Goal: Task Accomplishment & Management: Use online tool/utility

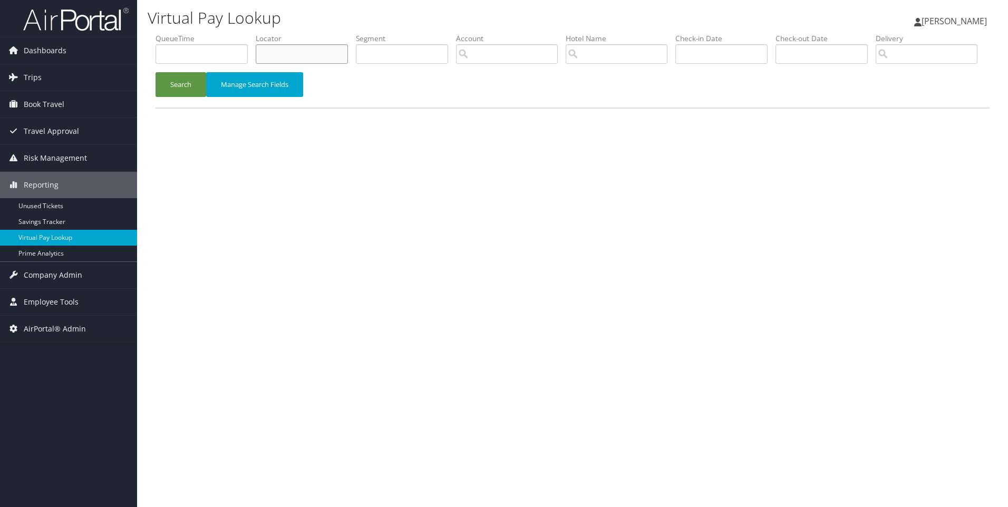
click at [292, 44] on input "text" at bounding box center [302, 53] width 92 height 19
paste input "D4H955"
type input "D4H955"
click at [155, 72] on button "Search" at bounding box center [180, 84] width 51 height 25
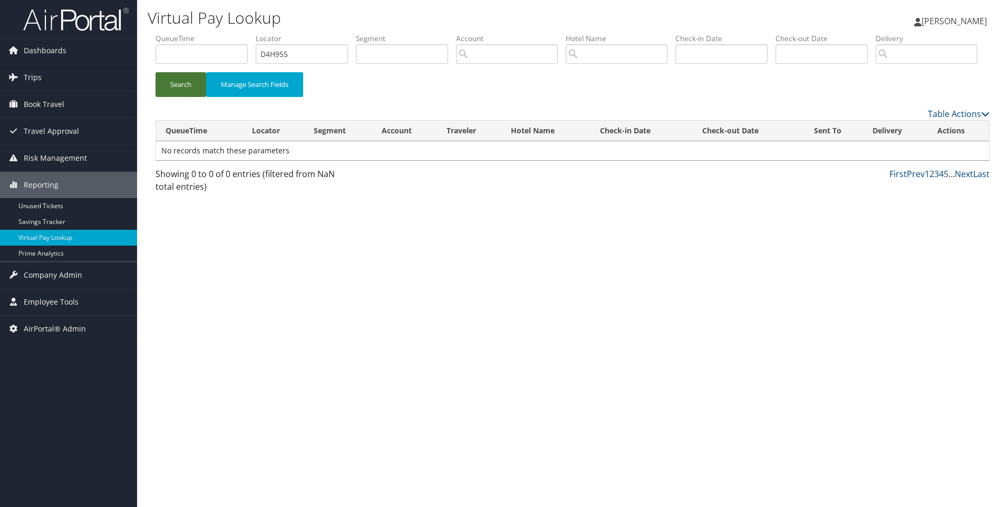
click at [186, 97] on button "Search" at bounding box center [180, 84] width 51 height 25
click at [51, 82] on link "Trips" at bounding box center [68, 77] width 137 height 26
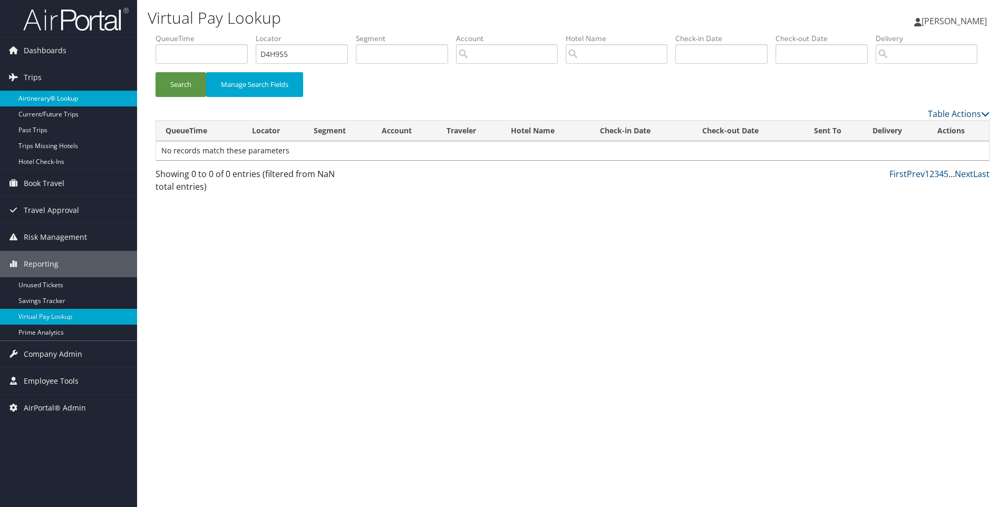
click at [55, 93] on link "Airtinerary® Lookup" at bounding box center [68, 99] width 137 height 16
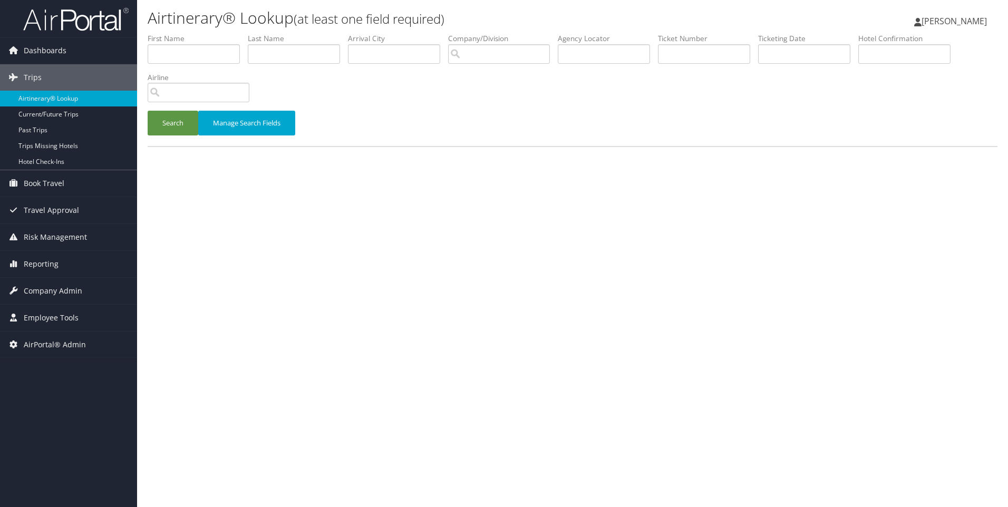
click at [598, 65] on li "Agency Locator" at bounding box center [608, 52] width 100 height 38
click at [597, 63] on input "text" at bounding box center [604, 53] width 92 height 19
paste input "D4H955"
type input "D4H955"
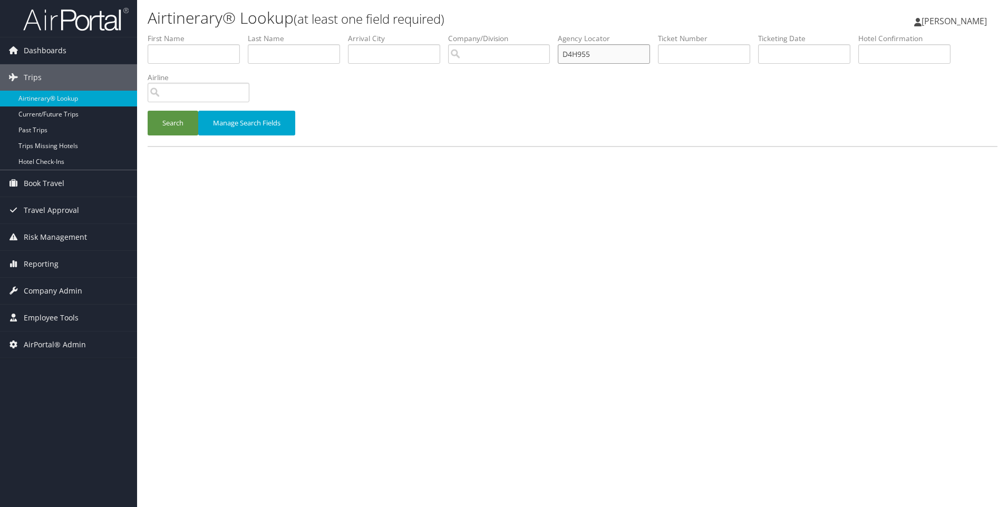
click at [148, 111] on button "Search" at bounding box center [173, 123] width 51 height 25
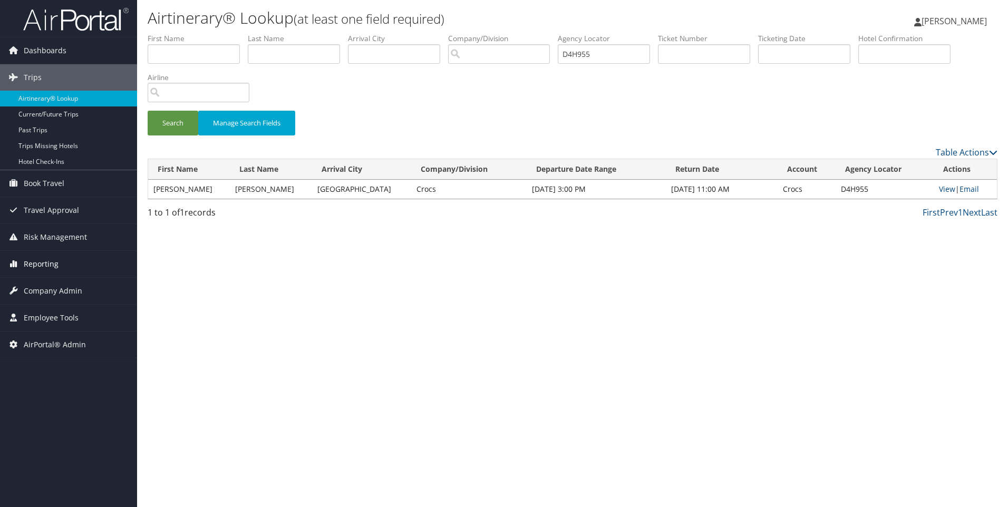
click at [43, 273] on span "Reporting" at bounding box center [41, 264] width 35 height 26
click at [69, 360] on span "Company Admin" at bounding box center [53, 354] width 58 height 26
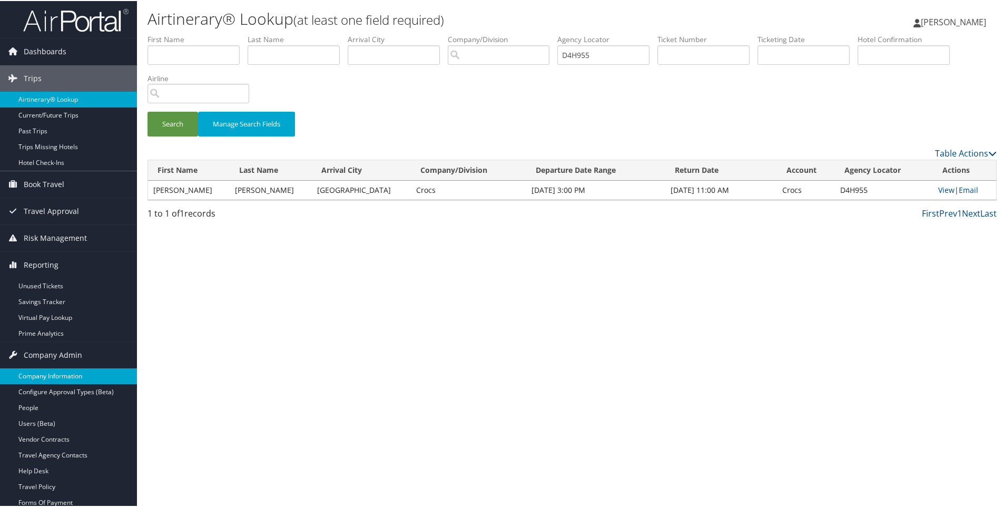
click at [48, 370] on link "Company Information" at bounding box center [68, 375] width 137 height 16
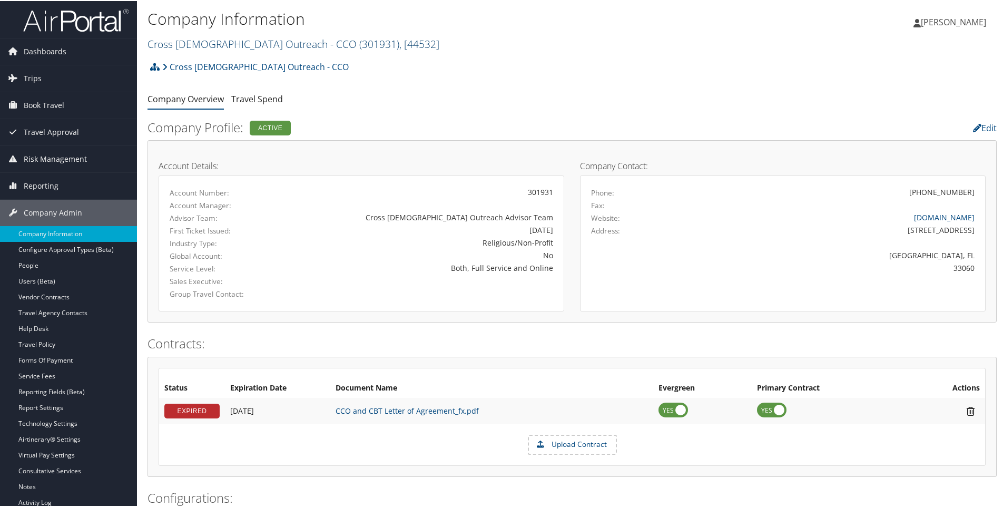
click at [220, 43] on link "Cross Catholic Outreach - CCO ( 301931 ) , [ 44532 ]" at bounding box center [294, 43] width 292 height 14
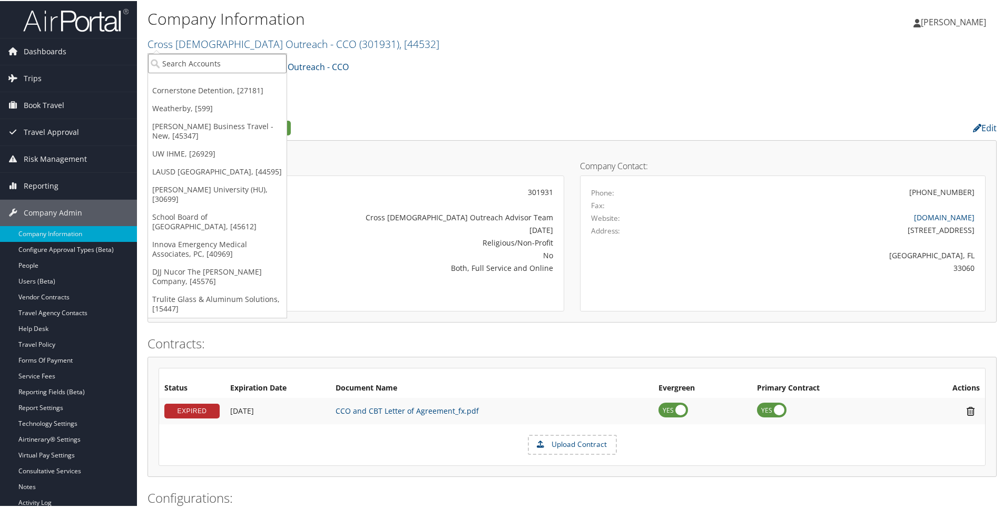
click at [219, 61] on input "search" at bounding box center [217, 62] width 139 height 19
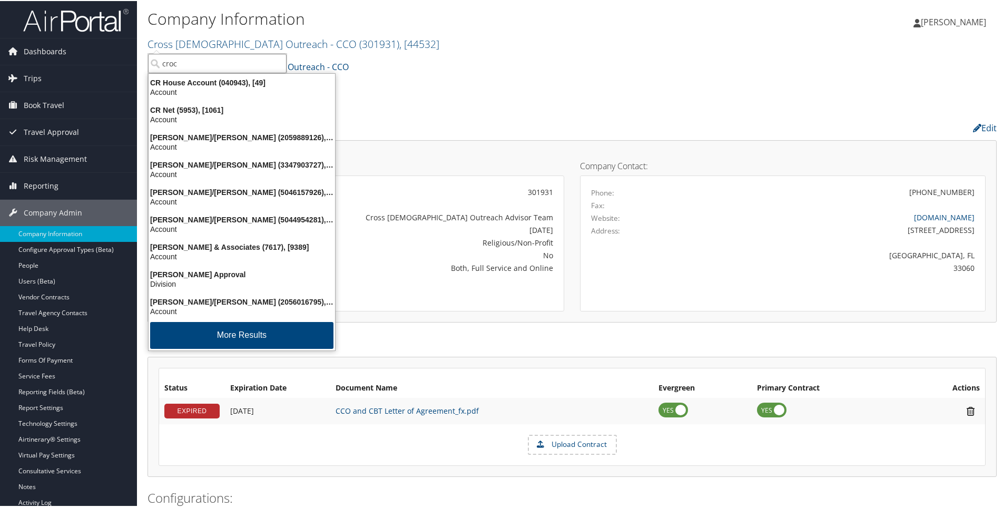
type input "crocs"
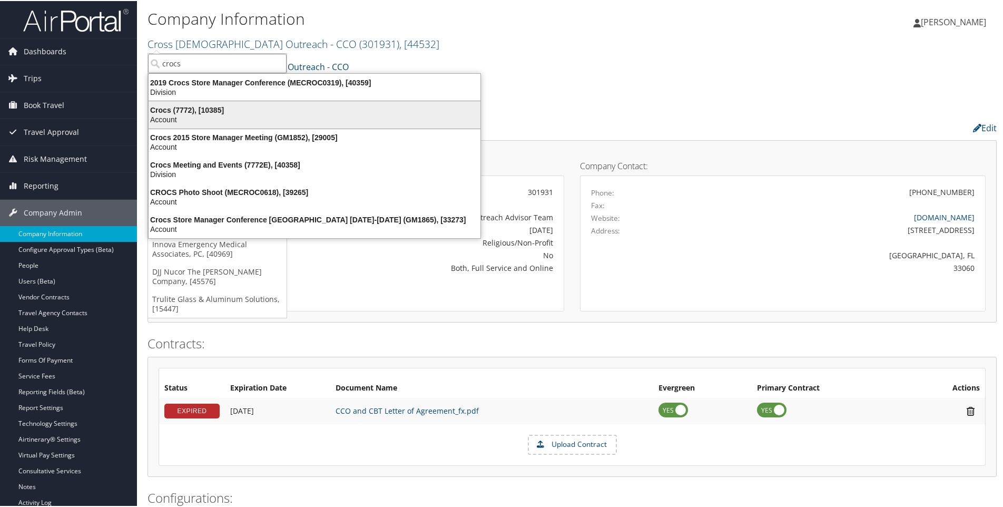
click at [211, 123] on div "Account" at bounding box center [314, 118] width 345 height 9
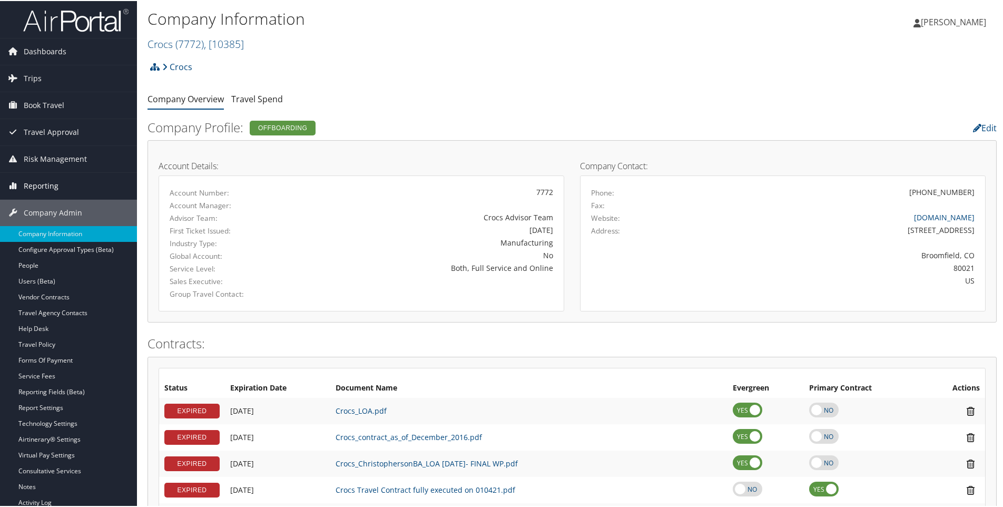
click at [66, 182] on link "Reporting" at bounding box center [68, 185] width 137 height 26
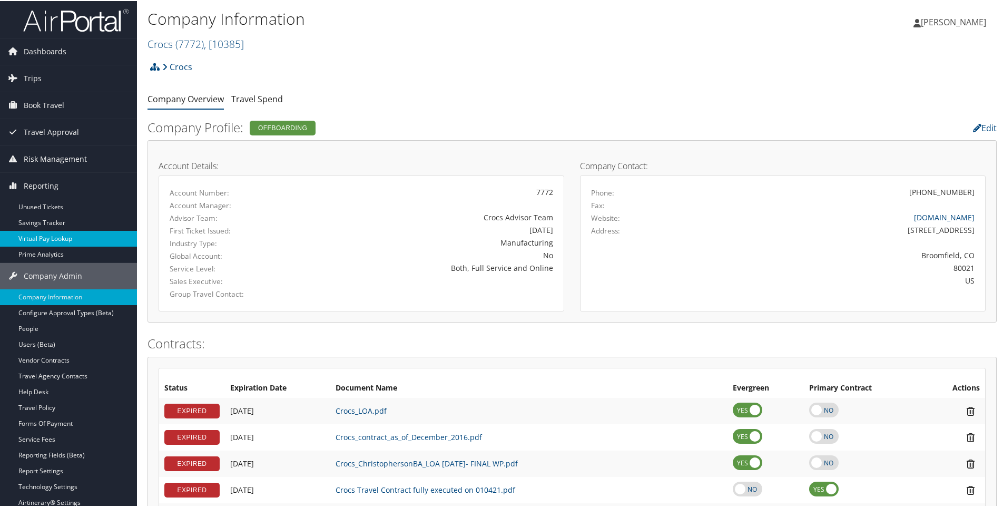
click at [66, 231] on link "Virtual Pay Lookup" at bounding box center [68, 238] width 137 height 16
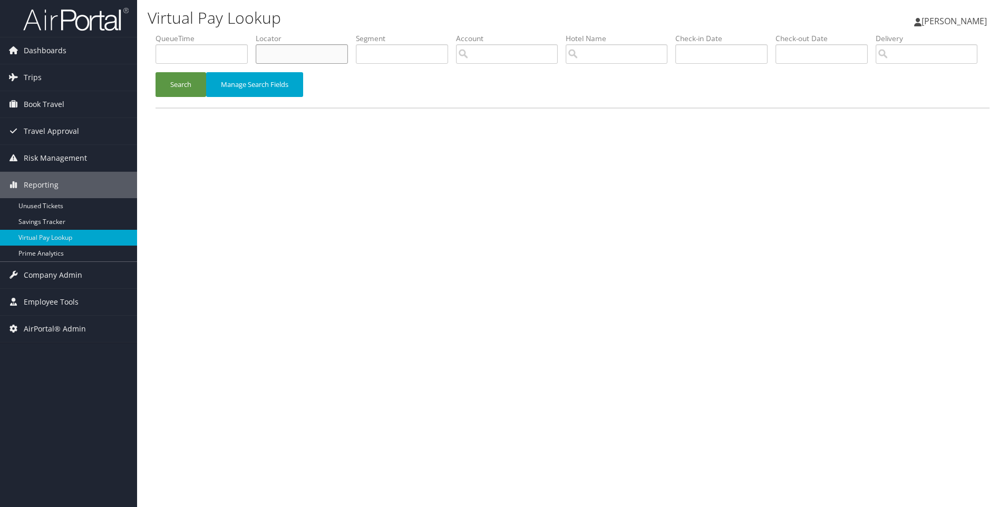
click at [314, 53] on input "text" at bounding box center [302, 53] width 92 height 19
paste input "D3TJ1X"
click at [155, 72] on button "Search" at bounding box center [180, 84] width 51 height 25
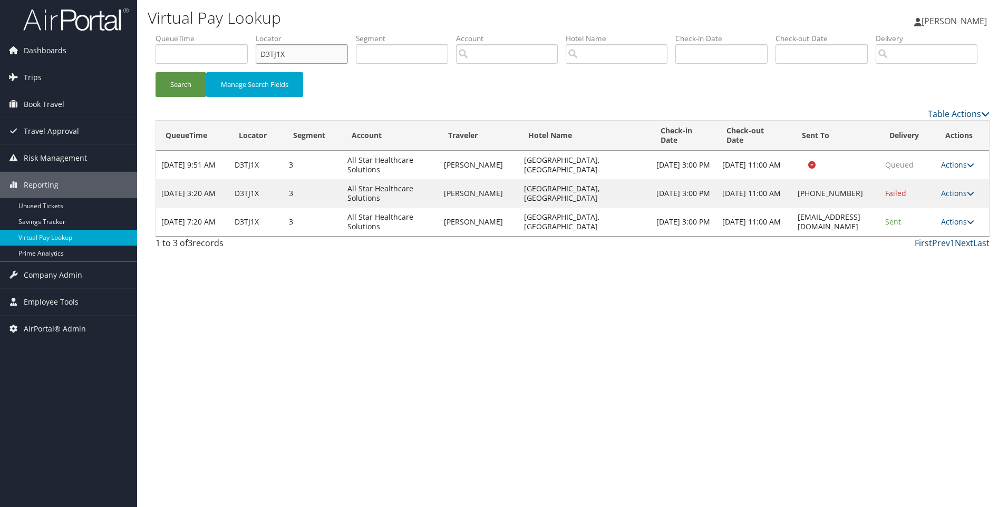
drag, startPoint x: 307, startPoint y: 58, endPoint x: 197, endPoint y: 63, distance: 110.2
click at [197, 33] on ul "QueueTime Locator D3TJ1X Segment Account Traveler Hotel Name Check-in Date Chec…" at bounding box center [572, 33] width 834 height 0
paste input "CJFMFF"
type input "CJFMFF"
click at [155, 72] on button "Search" at bounding box center [180, 84] width 51 height 25
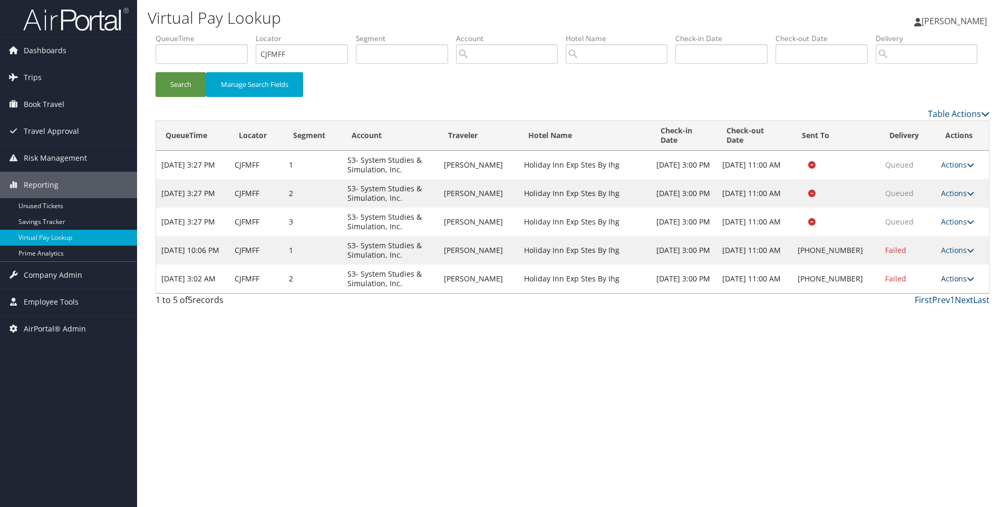
click at [951, 284] on link "Actions" at bounding box center [957, 279] width 33 height 10
click at [919, 357] on link "View Itinerary" at bounding box center [925, 348] width 90 height 18
click at [963, 255] on link "Actions" at bounding box center [957, 250] width 33 height 10
click at [932, 275] on link "Resend" at bounding box center [925, 266] width 90 height 18
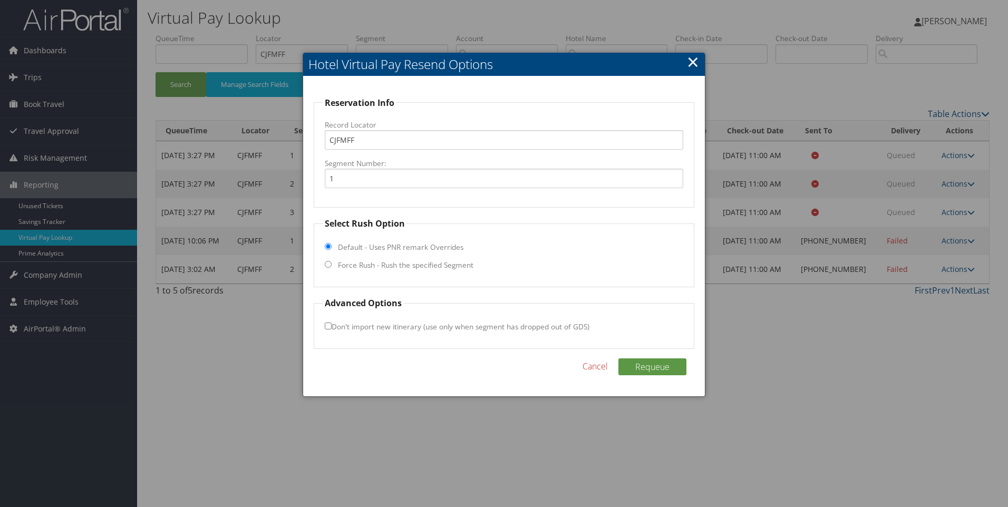
click at [394, 271] on fieldset "Select Rush Option Default - Uses PNR remark Overrides Force Rush - Rush the sp…" at bounding box center [504, 252] width 381 height 70
click at [327, 264] on input "Force Rush - Rush the specified Segment" at bounding box center [328, 264] width 7 height 7
radio input "true"
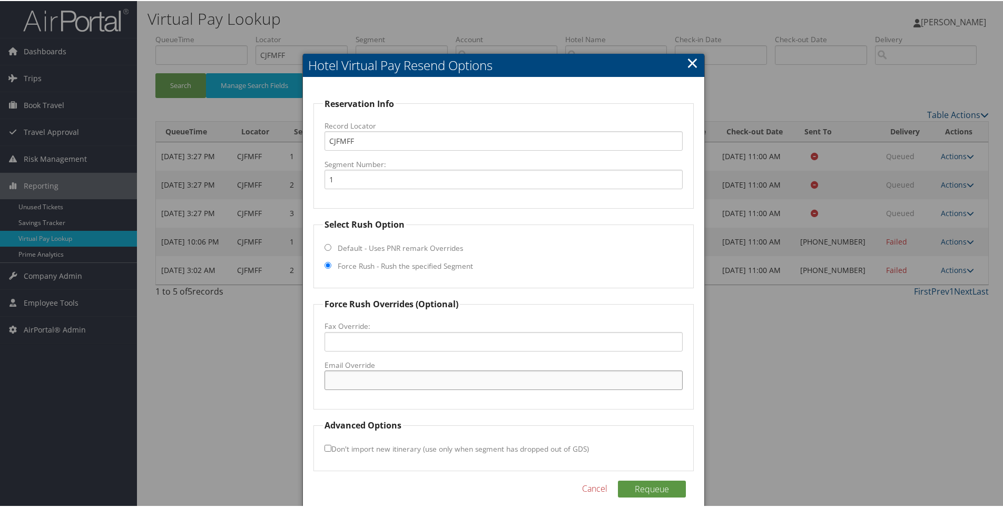
click at [361, 378] on input "Email Override" at bounding box center [504, 378] width 359 height 19
paste input "gmdrttx@qpmhotels.com"
type input "gmdrttx@qpmhotels.com"
click at [648, 486] on button "Requeue" at bounding box center [652, 488] width 68 height 17
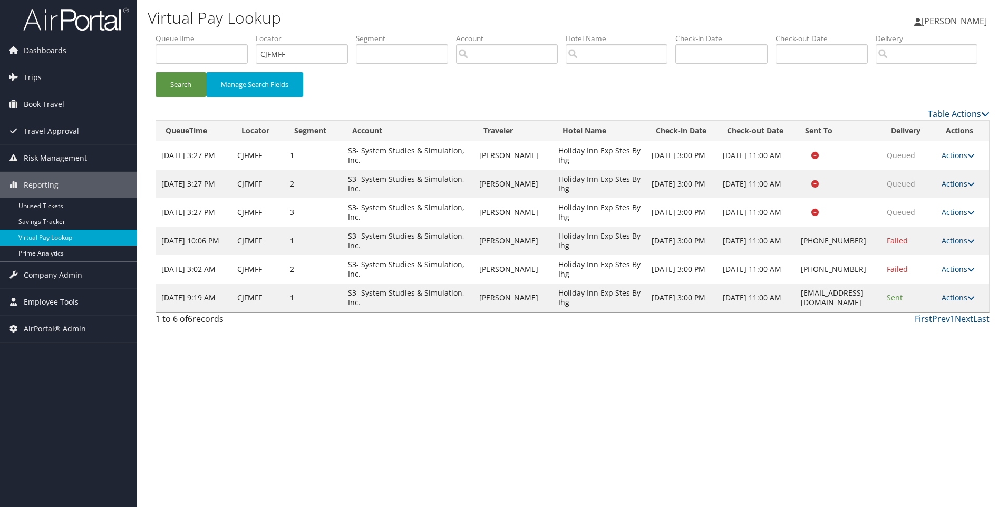
click at [961, 284] on td "Actions Resend Logs Delivery Information View Itinerary" at bounding box center [962, 269] width 53 height 28
click at [960, 274] on link "Actions" at bounding box center [957, 269] width 33 height 10
click at [944, 303] on link "Resend" at bounding box center [928, 294] width 90 height 18
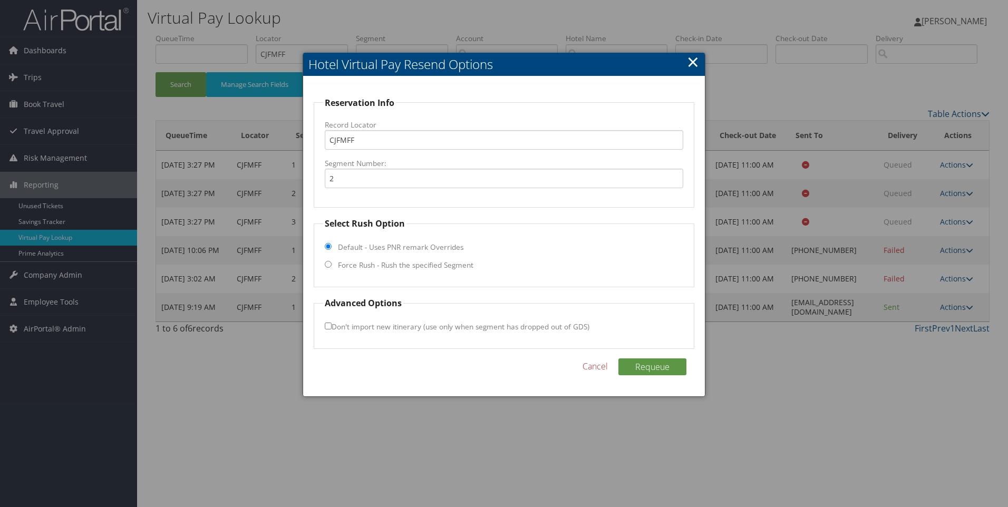
click at [333, 267] on fieldset "Select Rush Option Default - Uses PNR remark Overrides Force Rush - Rush the sp…" at bounding box center [504, 252] width 381 height 70
click at [328, 265] on input "Force Rush - Rush the specified Segment" at bounding box center [328, 264] width 7 height 7
radio input "true"
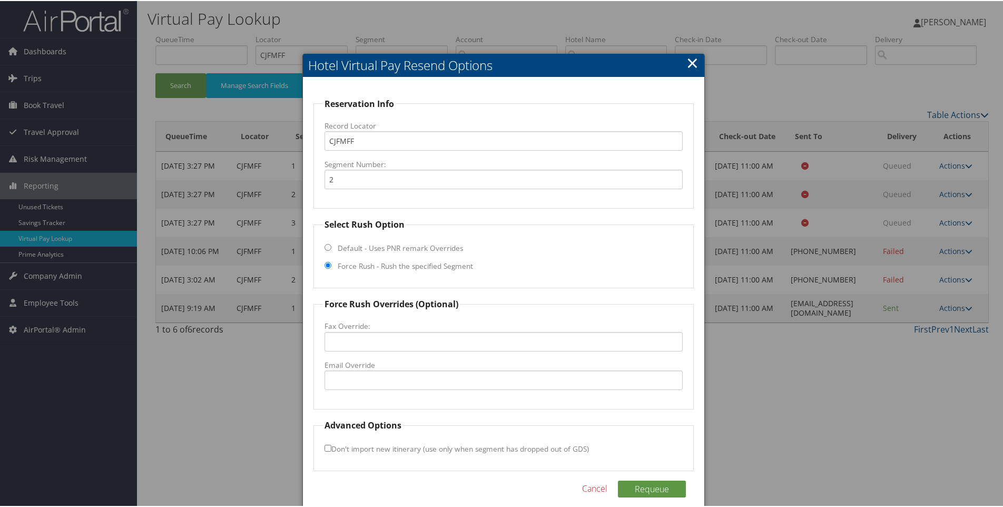
click at [382, 369] on label "Email Override" at bounding box center [504, 364] width 359 height 11
click at [382, 369] on input "Email Override" at bounding box center [504, 378] width 359 height 19
paste input "gmdrttx@qpmhotels.com"
type input "gmdrttx@qpmhotels.com"
click at [651, 496] on button "Requeue" at bounding box center [652, 488] width 68 height 17
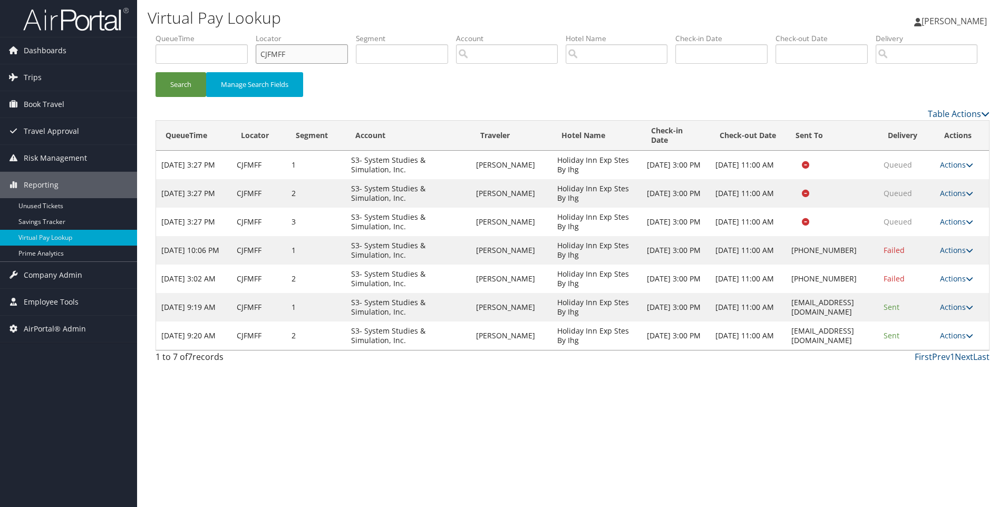
drag, startPoint x: 298, startPoint y: 60, endPoint x: 178, endPoint y: 50, distance: 120.6
click at [178, 33] on ul "QueueTime Locator CJFMFF Segment Account Traveler Hotel Name Check-in Date Chec…" at bounding box center [572, 33] width 834 height 0
paste input "D08HSC"
click at [155, 72] on button "Search" at bounding box center [180, 84] width 51 height 25
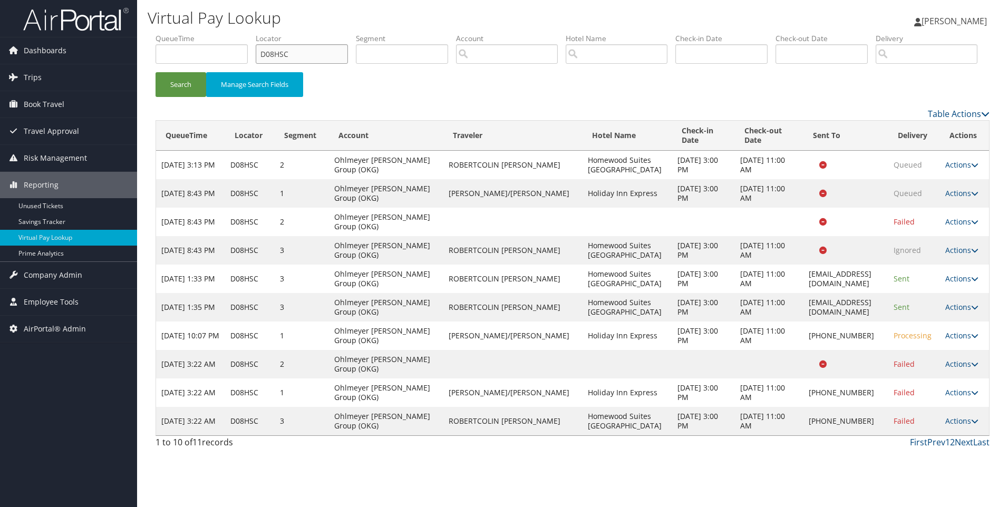
drag, startPoint x: 329, startPoint y: 59, endPoint x: 187, endPoint y: 62, distance: 142.8
click at [187, 33] on ul "QueueTime Locator D08HSC Segment Account Traveler Hotel Name Check-in Date Chec…" at bounding box center [572, 33] width 834 height 0
paste input "4Z3J8"
click at [155, 72] on button "Search" at bounding box center [180, 84] width 51 height 25
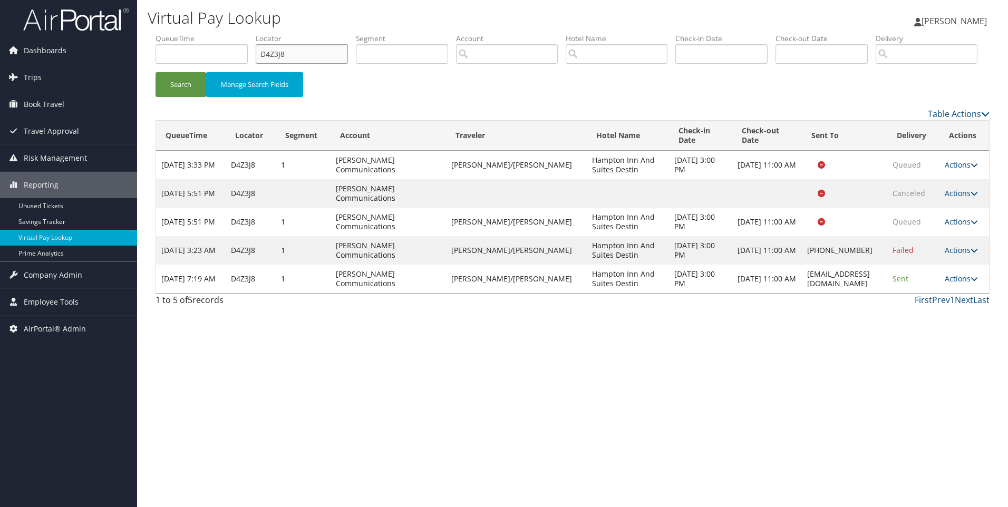
drag, startPoint x: 300, startPoint y: 54, endPoint x: 202, endPoint y: 52, distance: 98.6
click at [202, 33] on ul "QueueTime Locator D4Z3J8 Segment Account Traveler Hotel Name Check-in Date Chec…" at bounding box center [572, 33] width 834 height 0
paste input "7NXG2"
click at [155, 72] on button "Search" at bounding box center [180, 84] width 51 height 25
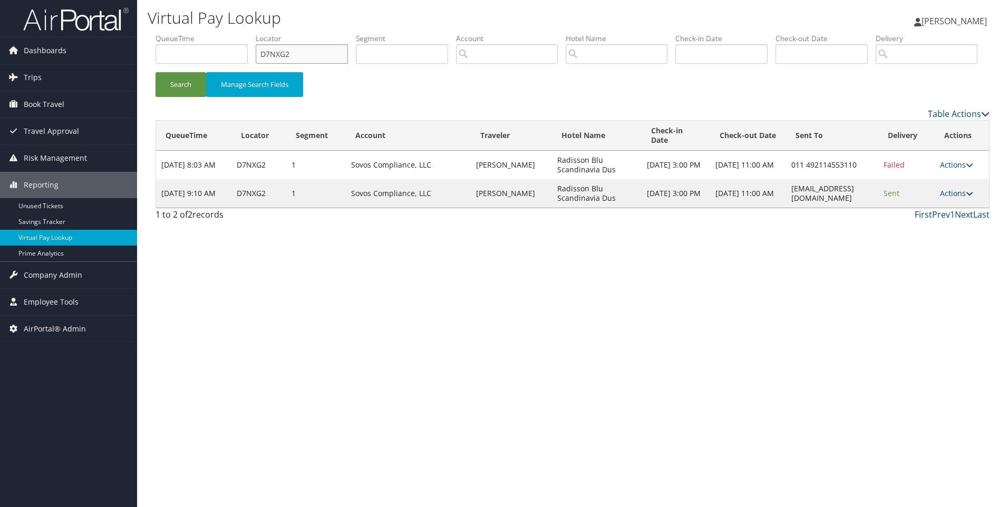
drag, startPoint x: 318, startPoint y: 60, endPoint x: 163, endPoint y: 56, distance: 155.0
click at [163, 33] on ul "QueueTime Locator D7NXG2 Segment Account Traveler Hotel Name Check-in Date Chec…" at bounding box center [572, 33] width 834 height 0
paste input "QTB7"
click at [155, 72] on button "Search" at bounding box center [180, 84] width 51 height 25
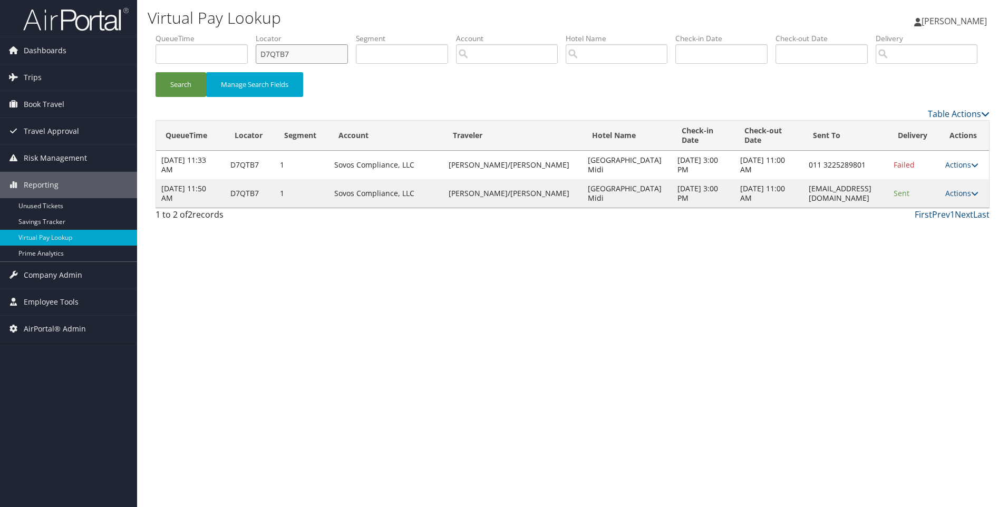
drag, startPoint x: 301, startPoint y: 60, endPoint x: 236, endPoint y: 64, distance: 65.0
click at [236, 33] on ul "QueueTime Locator D7QTB7 Segment Account Traveler Hotel Name Check-in Date Chec…" at bounding box center [572, 33] width 834 height 0
paste input "RQGX"
click at [155, 72] on button "Search" at bounding box center [180, 84] width 51 height 25
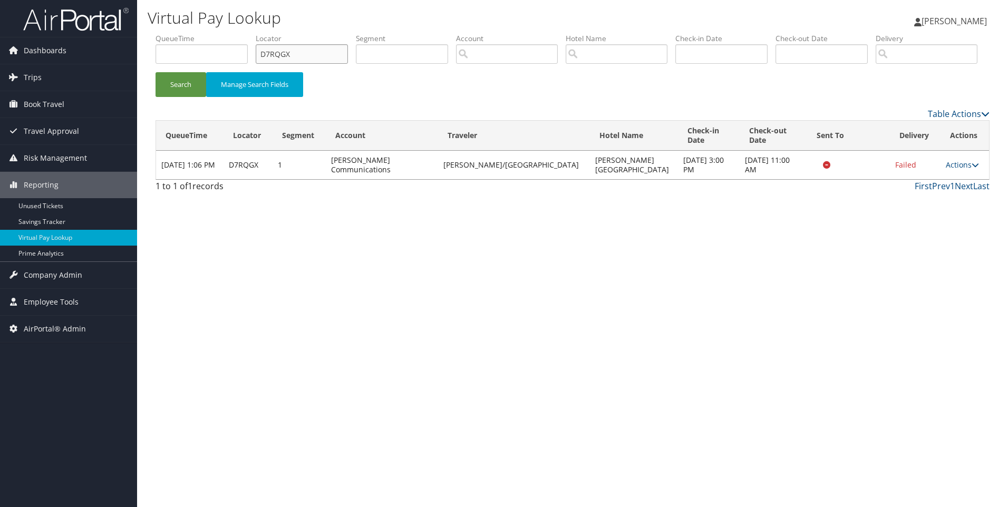
drag, startPoint x: 316, startPoint y: 52, endPoint x: 189, endPoint y: 54, distance: 127.5
click at [189, 33] on ul "QueueTime Locator D7RQGX Segment Account Traveler Hotel Name Check-in Date Chec…" at bounding box center [572, 33] width 834 height 0
paste input "FRS3"
click at [155, 72] on button "Search" at bounding box center [180, 84] width 51 height 25
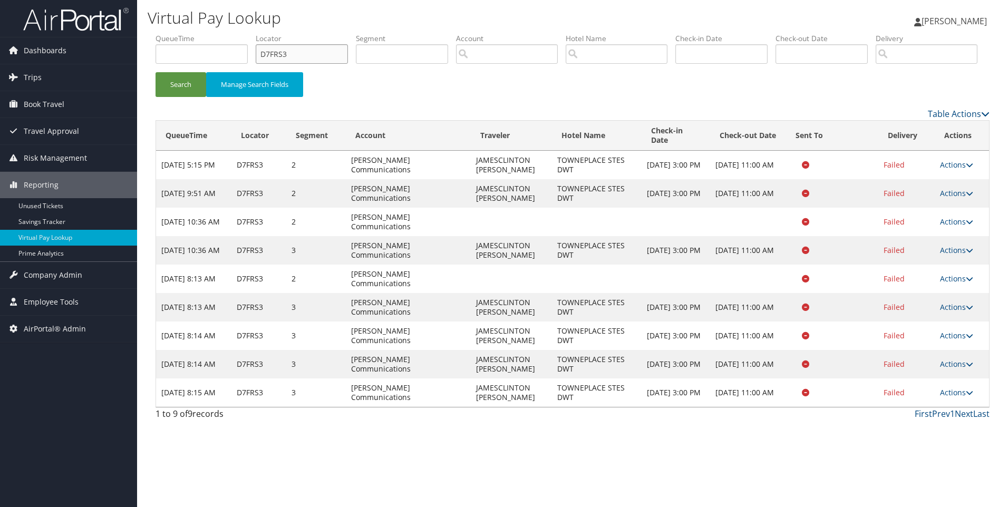
drag, startPoint x: 325, startPoint y: 61, endPoint x: 212, endPoint y: 50, distance: 113.9
click at [212, 33] on ul "QueueTime Locator D7FRS3 Segment Account Traveler Hotel Name Check-in Date Chec…" at bounding box center [572, 33] width 834 height 0
paste input "QG1R"
type input "D7QG1R"
click at [155, 72] on button "Search" at bounding box center [180, 84] width 51 height 25
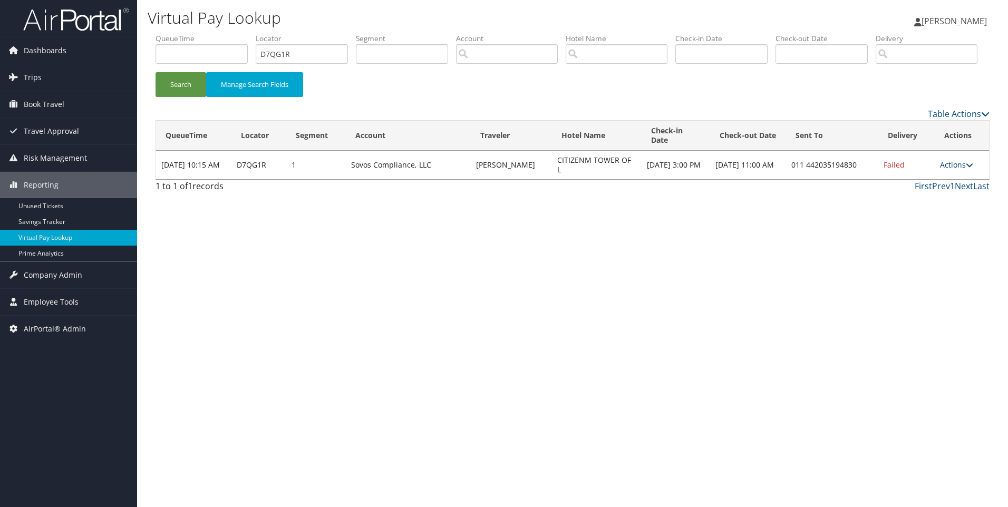
click at [963, 170] on link "Actions" at bounding box center [956, 165] width 33 height 10
click at [932, 243] on link "View Itinerary" at bounding box center [925, 234] width 90 height 18
click at [971, 170] on link "Actions" at bounding box center [956, 165] width 33 height 10
click at [919, 189] on link "Resend" at bounding box center [925, 180] width 90 height 18
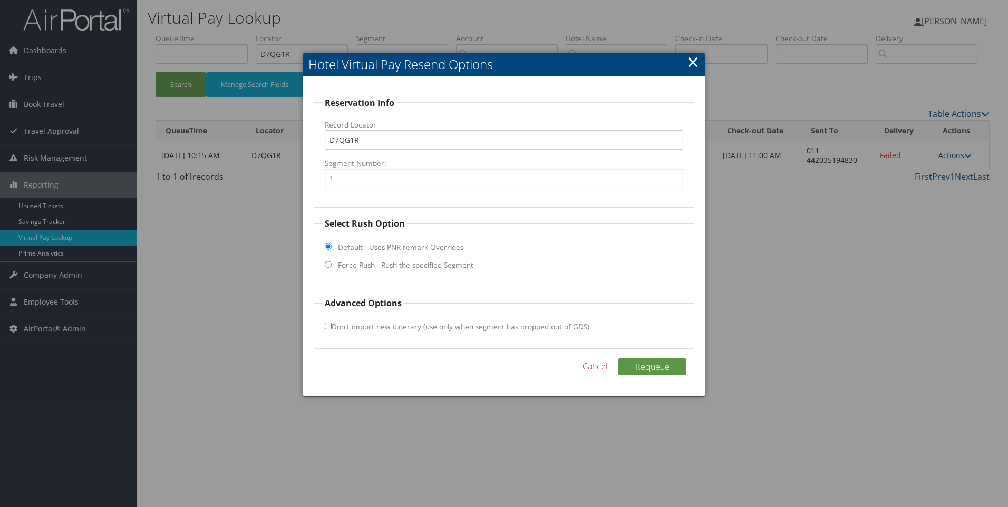
click at [379, 266] on label "Force Rush - Rush the specified Segment" at bounding box center [405, 265] width 135 height 11
click at [331, 266] on input "Force Rush - Rush the specified Segment" at bounding box center [328, 264] width 7 height 7
radio input "true"
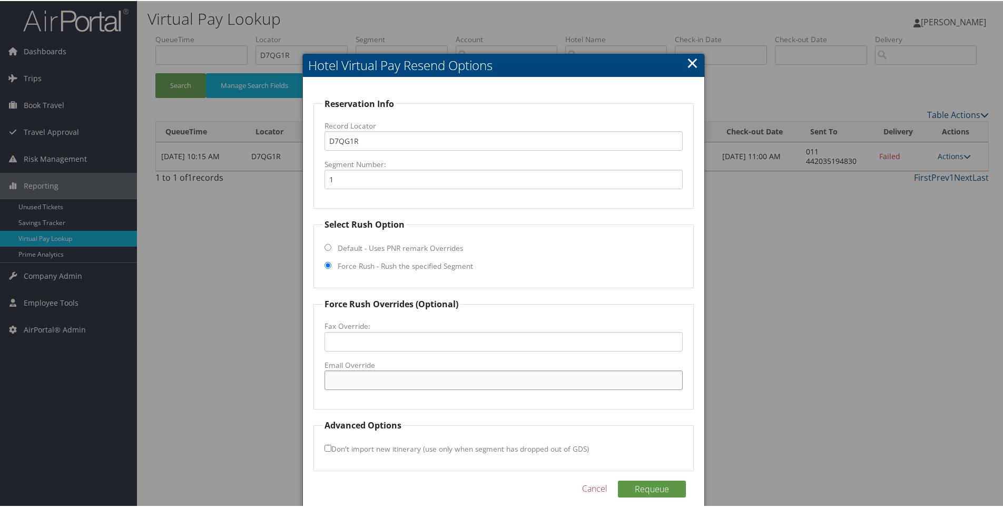
click at [355, 378] on input "Email Override" at bounding box center [504, 378] width 359 height 19
paste input ""supportltl@citizenm.com" <supportltl@citizenm.com>"
click at [330, 382] on input ""supportltl@citizenm.com" <supportltl@citizenm.com>" at bounding box center [504, 378] width 359 height 19
drag, startPoint x: 538, startPoint y: 377, endPoint x: 418, endPoint y: 391, distance: 120.4
click at [418, 391] on fieldset "Force Rush Overrides (Optional) Fax Override: Email Override supportltl@citizen…" at bounding box center [504, 353] width 381 height 112
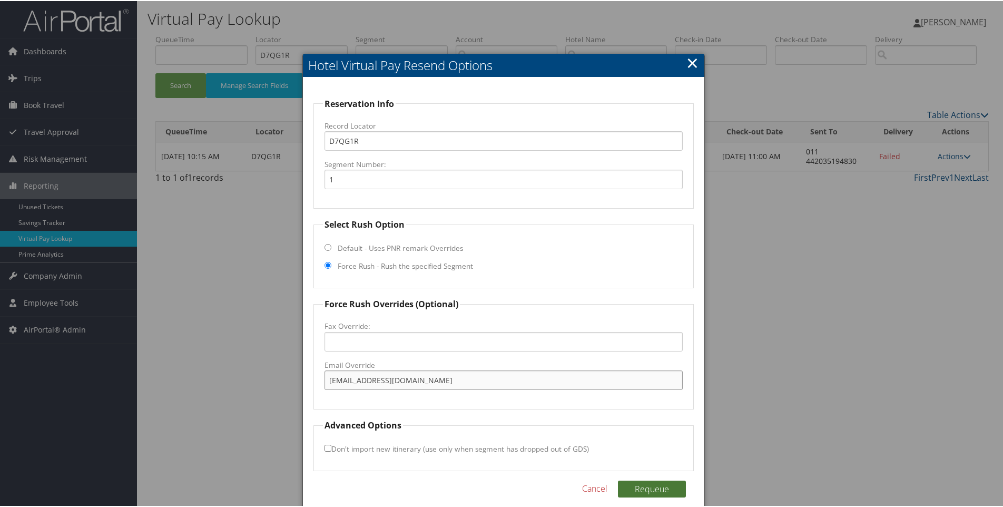
type input "supportltl@citizenm.com"
click at [657, 490] on button "Requeue" at bounding box center [652, 488] width 68 height 17
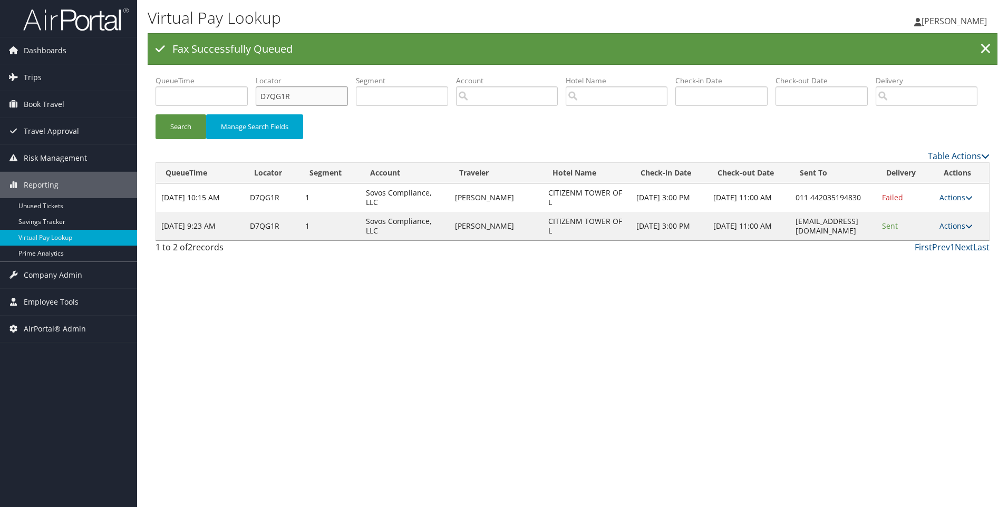
drag, startPoint x: 327, startPoint y: 99, endPoint x: 171, endPoint y: 92, distance: 156.2
click at [173, 75] on ul "QueueTime Locator D7QG1R Segment Account Traveler Hotel Name Check-in Date Chec…" at bounding box center [572, 75] width 834 height 0
paste input "SFJX"
click at [155, 114] on button "Search" at bounding box center [180, 126] width 51 height 25
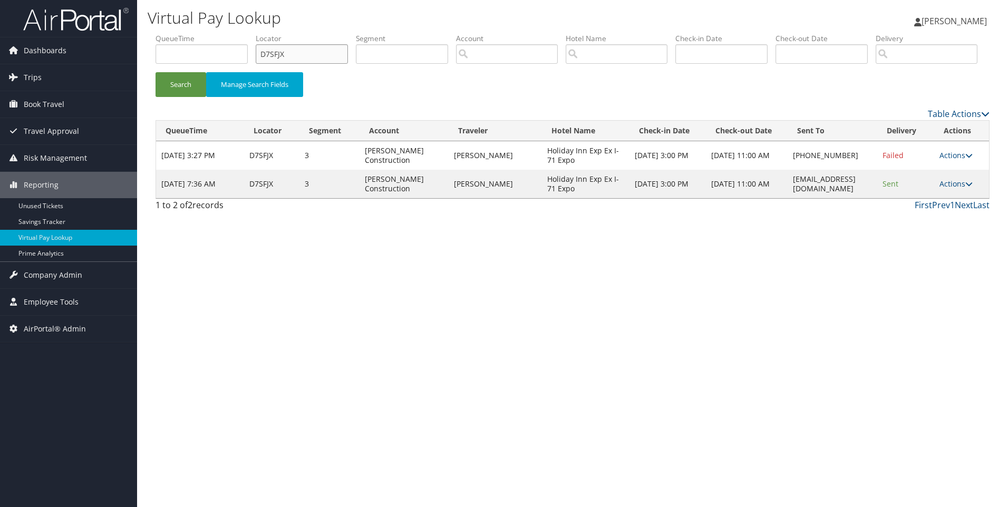
drag, startPoint x: 272, startPoint y: 57, endPoint x: 196, endPoint y: 61, distance: 76.5
click at [196, 33] on ul "QueueTime Locator D7SFJX Segment Account Traveler Hotel Name Check-in Date Chec…" at bounding box center [572, 33] width 834 height 0
paste input "RWTZ"
click at [155, 72] on button "Search" at bounding box center [180, 84] width 51 height 25
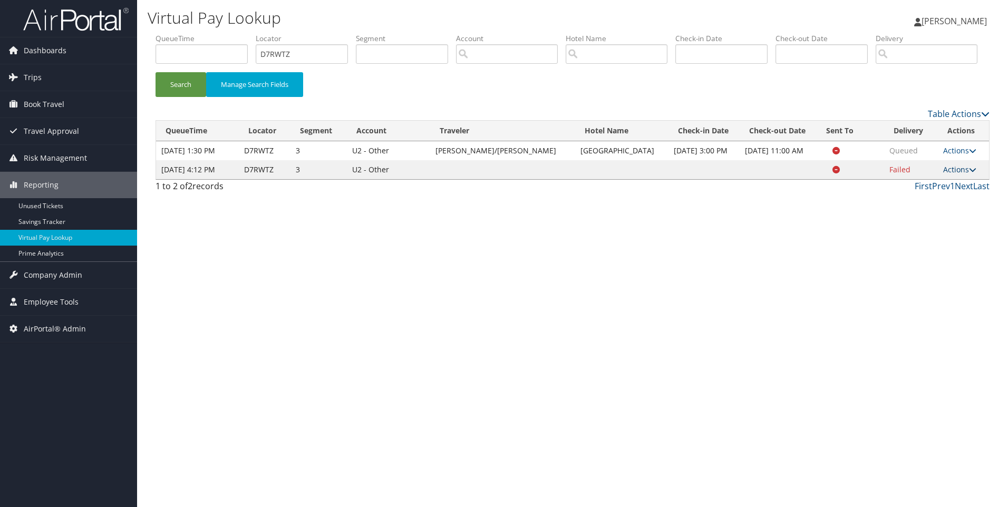
click at [948, 174] on link "Actions" at bounding box center [959, 169] width 33 height 10
click at [933, 239] on link "View Itinerary" at bounding box center [936, 230] width 66 height 18
drag, startPoint x: 326, startPoint y: 56, endPoint x: 232, endPoint y: 52, distance: 93.9
click at [232, 33] on ul "QueueTime Locator D7RWTZ Segment Account Traveler Hotel Name Check-in Date Chec…" at bounding box center [572, 33] width 834 height 0
paste input "6Z5HT"
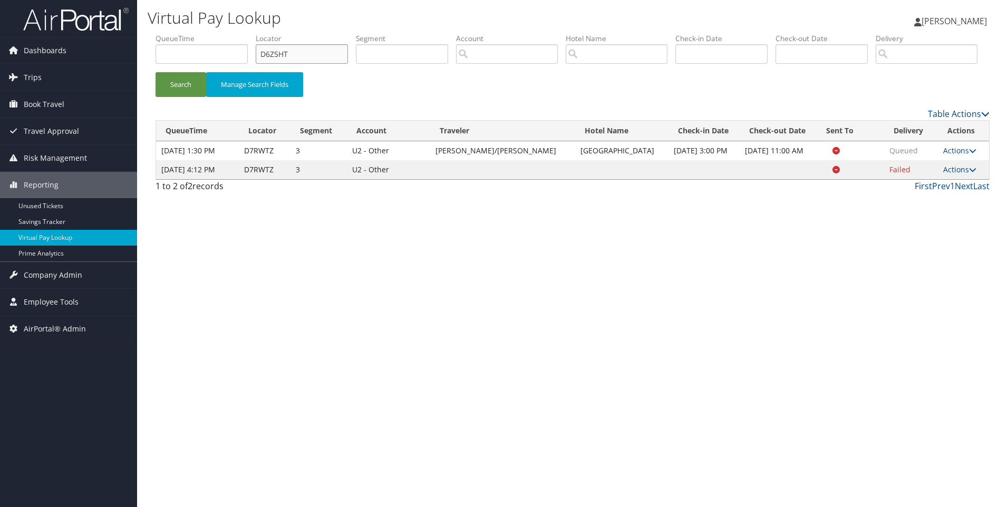
click at [155, 72] on button "Search" at bounding box center [180, 84] width 51 height 25
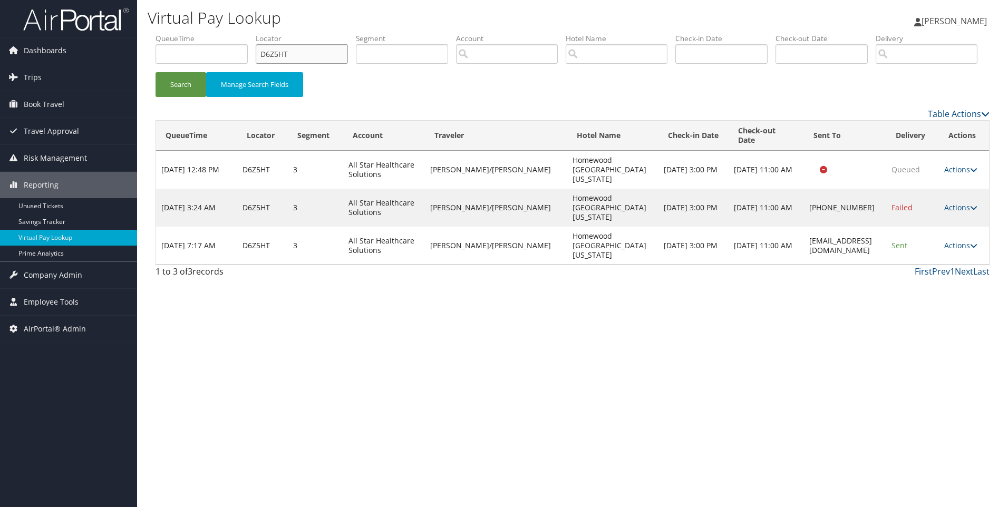
drag, startPoint x: 330, startPoint y: 56, endPoint x: 218, endPoint y: 32, distance: 115.5
click at [218, 32] on div "Virtual Pay Lookup Sophia Cain Sophia Cain My Settings Travel Agency Contacts L…" at bounding box center [572, 253] width 871 height 507
paste input "720D9"
click at [155, 72] on button "Search" at bounding box center [180, 84] width 51 height 25
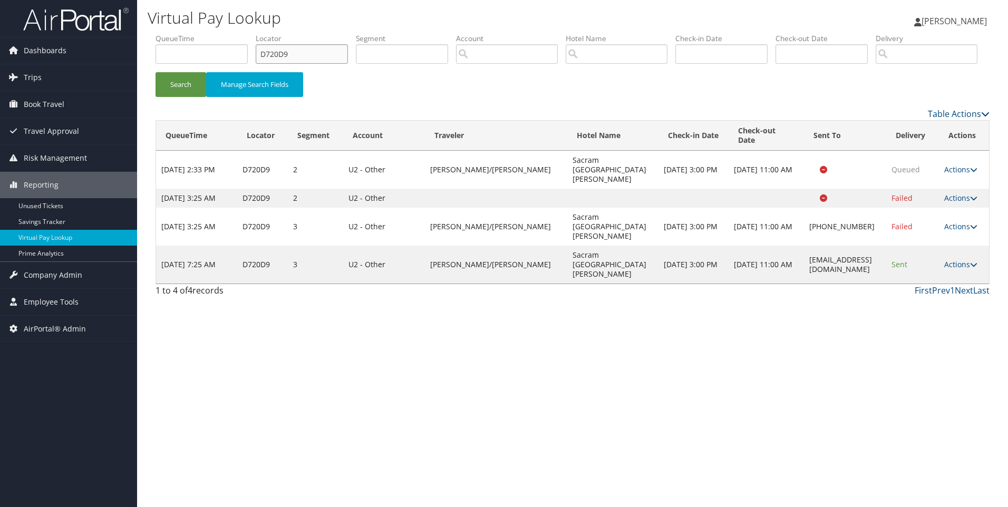
drag, startPoint x: 317, startPoint y: 62, endPoint x: 204, endPoint y: 38, distance: 114.6
click at [204, 33] on ul "QueueTime Locator D720D9 Segment Account Traveler Hotel Name Check-in Date Chec…" at bounding box center [572, 33] width 834 height 0
paste input "2Z5Q4"
type input "D2Z5Q4"
click at [155, 72] on button "Search" at bounding box center [180, 84] width 51 height 25
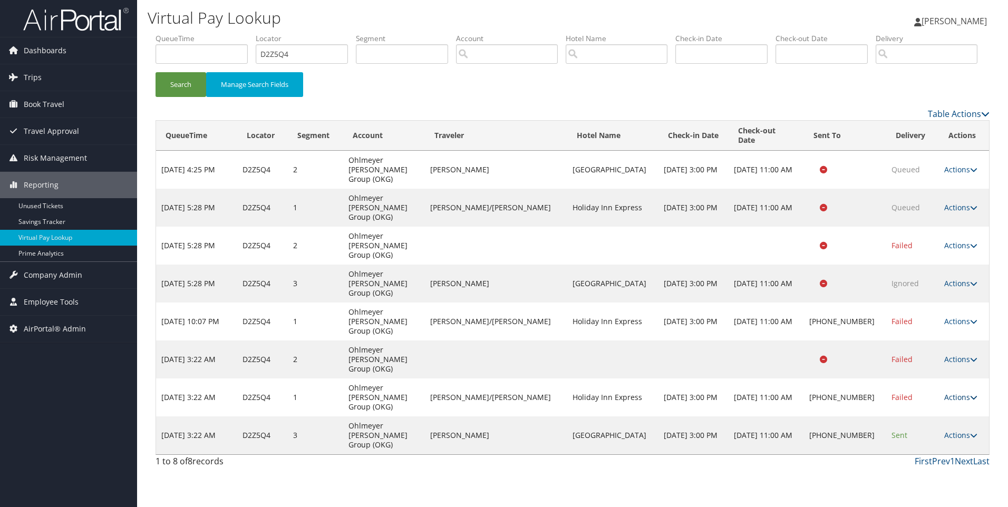
click at [944, 392] on link "Actions" at bounding box center [960, 397] width 33 height 10
click at [934, 404] on link "View Itinerary" at bounding box center [924, 395] width 90 height 18
click at [949, 392] on link "Actions" at bounding box center [960, 397] width 33 height 10
click at [934, 350] on link "Resend" at bounding box center [924, 342] width 90 height 18
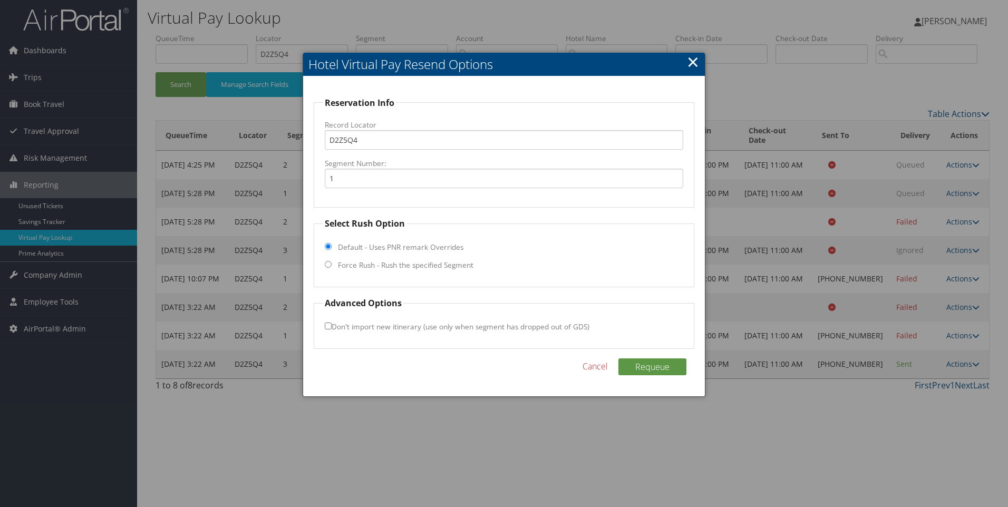
click at [341, 263] on label "Force Rush - Rush the specified Segment" at bounding box center [405, 265] width 135 height 11
click at [331, 263] on input "Force Rush - Rush the specified Segment" at bounding box center [328, 264] width 7 height 7
radio input "true"
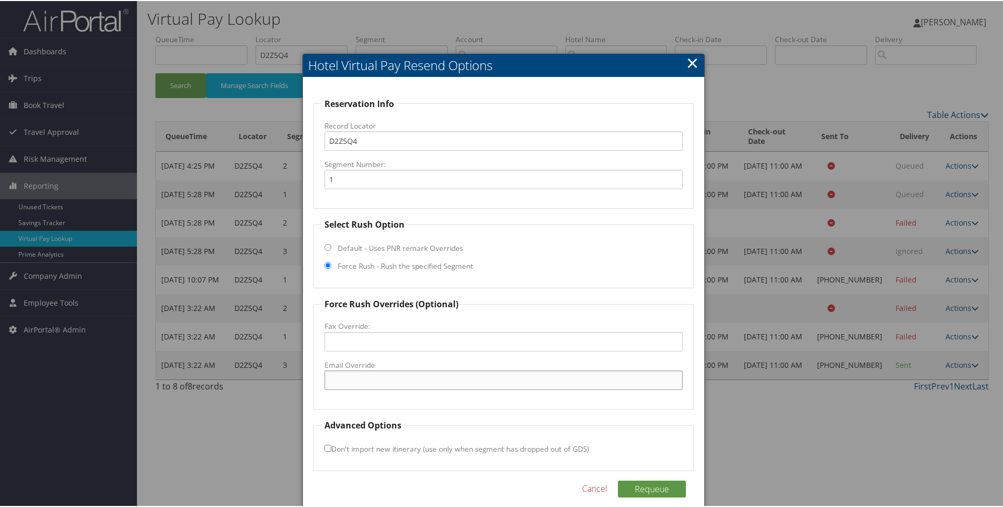
click at [342, 385] on input "Email Override" at bounding box center [504, 378] width 359 height 19
paste input "hie_morgantown@sandphotels.com"
type input "hie_morgantown@sandphotels.com"
click at [667, 481] on button "Requeue" at bounding box center [652, 488] width 68 height 17
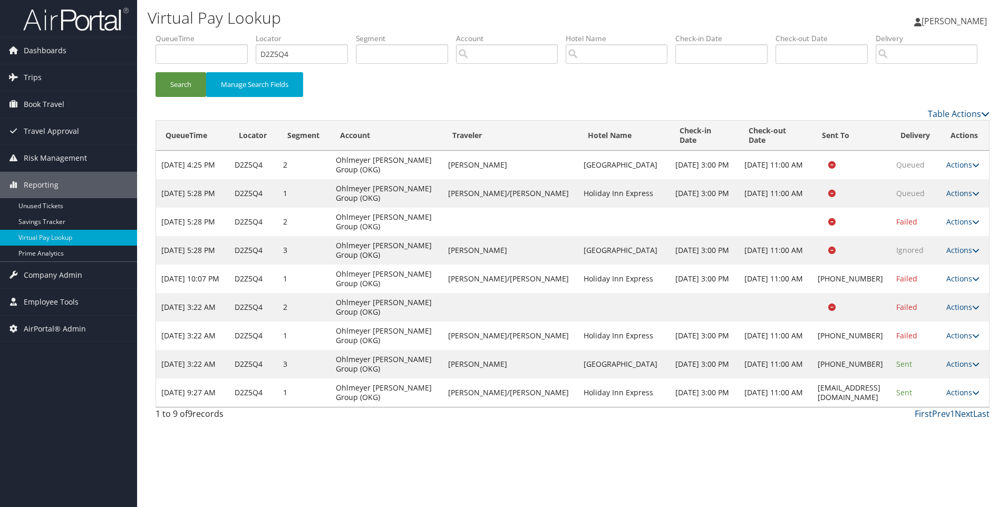
drag, startPoint x: 538, startPoint y: 407, endPoint x: 511, endPoint y: 397, distance: 28.9
click at [578, 378] on td "[GEOGRAPHIC_DATA]" at bounding box center [623, 364] width 91 height 28
drag, startPoint x: 545, startPoint y: 406, endPoint x: 505, endPoint y: 394, distance: 41.8
click at [505, 378] on tr "Aug 29, 2025 3:22 AM D2Z5Q4 3 Ohlmeyer Kusserow Group (OKG) JOHNJ WILSON Sherat…" at bounding box center [572, 364] width 833 height 28
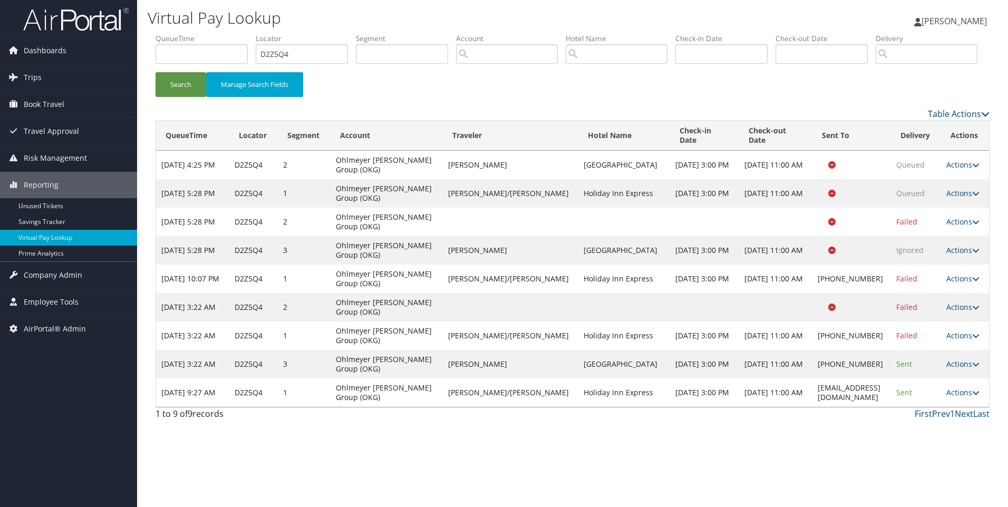
copy tr "[GEOGRAPHIC_DATA]"
drag, startPoint x: 304, startPoint y: 47, endPoint x: 172, endPoint y: 50, distance: 131.2
click at [172, 33] on ul "QueueTime Locator D2Z5Q4 Segment Account Traveler Hotel Name Check-in Date Chec…" at bounding box center [572, 33] width 834 height 0
paste input "1TCLZ"
click at [155, 72] on button "Search" at bounding box center [180, 84] width 51 height 25
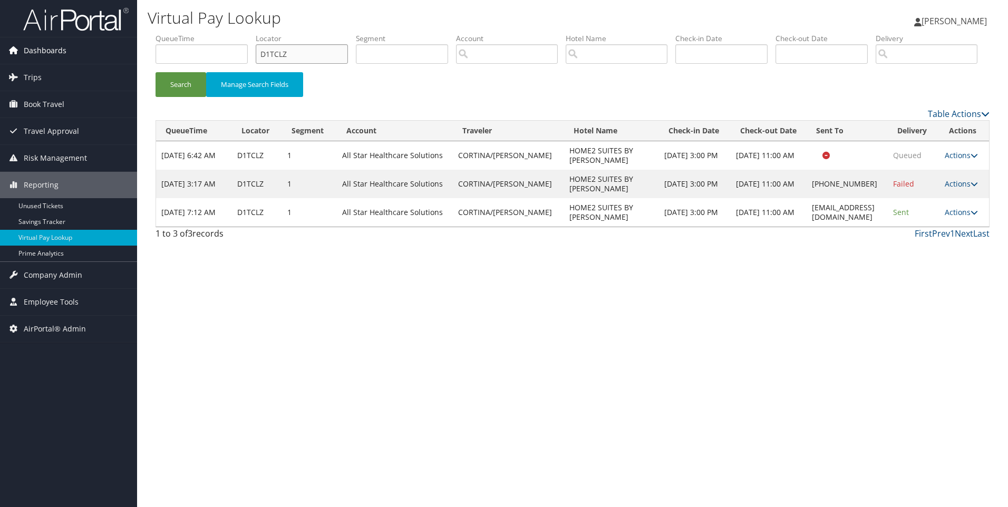
drag, startPoint x: 273, startPoint y: 61, endPoint x: 126, endPoint y: 63, distance: 146.5
click at [126, 63] on div "Dashboards AirPortal 360™ (Manager) AirPortal 360™ (Agent) My Travel Dashboard …" at bounding box center [504, 253] width 1008 height 507
paste input "3KRT8"
type input "D3KRT8"
click at [155, 72] on button "Search" at bounding box center [180, 84] width 51 height 25
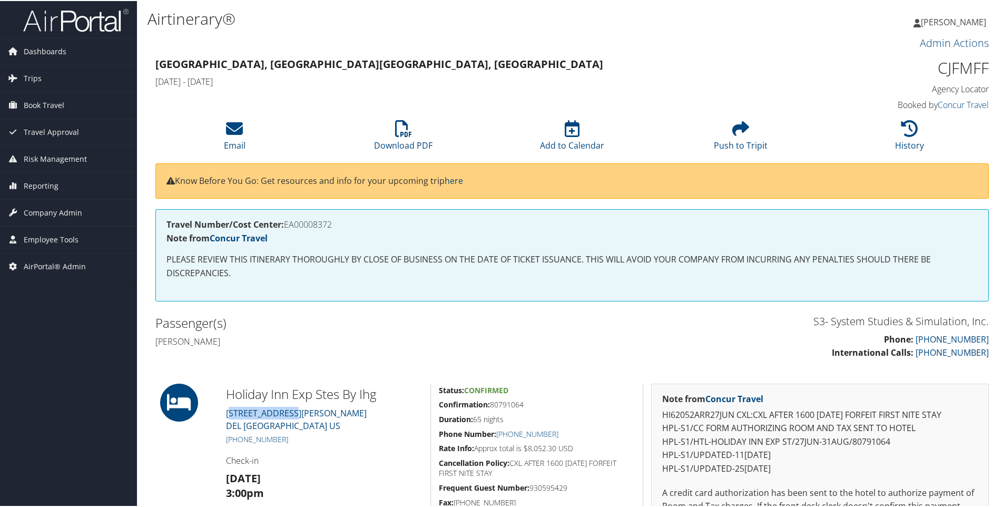
drag, startPoint x: 332, startPoint y: 417, endPoint x: 230, endPoint y: 404, distance: 103.1
drag, startPoint x: 230, startPoint y: 404, endPoint x: 378, endPoint y: 328, distance: 166.6
click at [378, 328] on h2 "Passenger(s)" at bounding box center [359, 322] width 409 height 18
drag, startPoint x: 325, startPoint y: 424, endPoint x: 224, endPoint y: 413, distance: 101.3
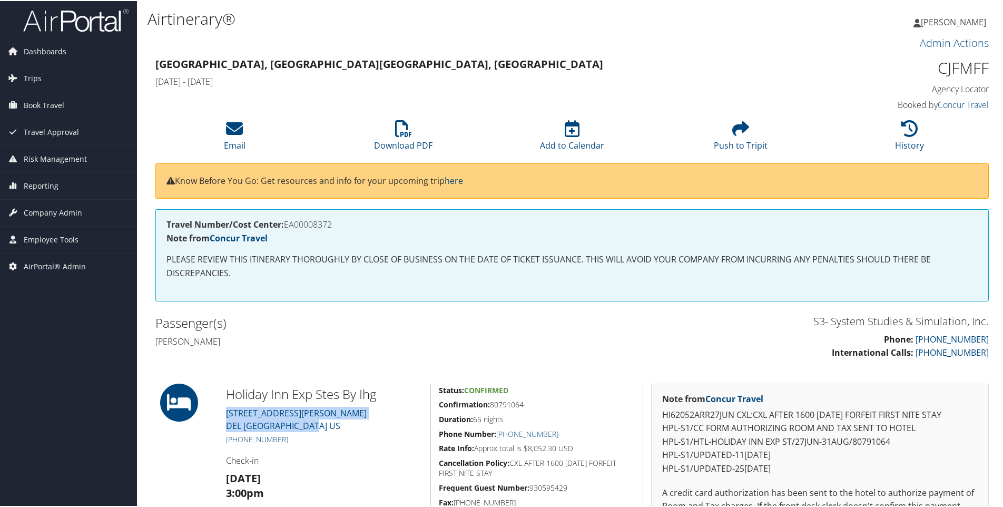
copy link "2410 BEDELL AVE DEL RIO TX 78840 US"
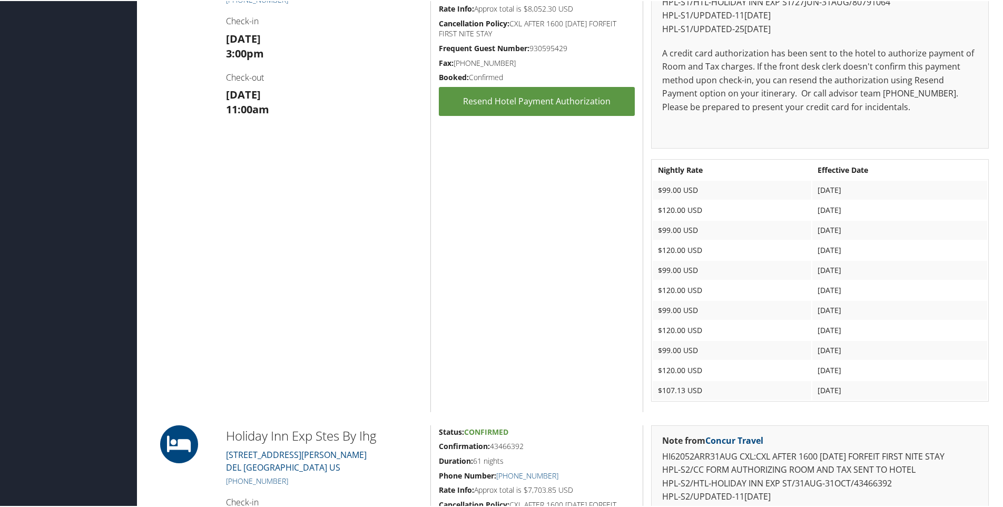
scroll to position [503, 0]
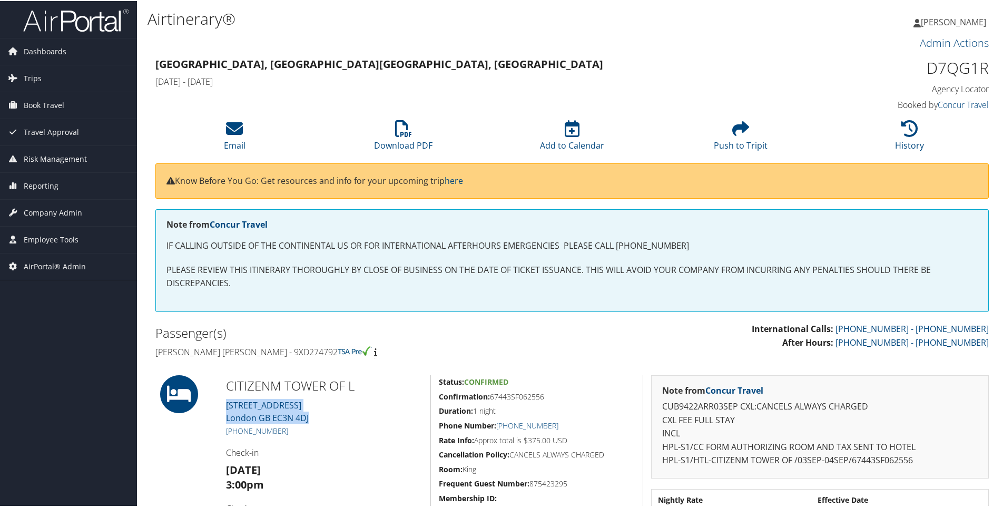
drag, startPoint x: 330, startPoint y: 414, endPoint x: 224, endPoint y: 404, distance: 106.9
click at [224, 404] on div "CITIZENM TOWER OF L [STREET_ADDRESS] [PHONE_NUMBER] Check-in [DATE] 3:00pm Chec…" at bounding box center [324, 465] width 212 height 183
copy link "40 Trinity Square London GB EC3N 4DJ"
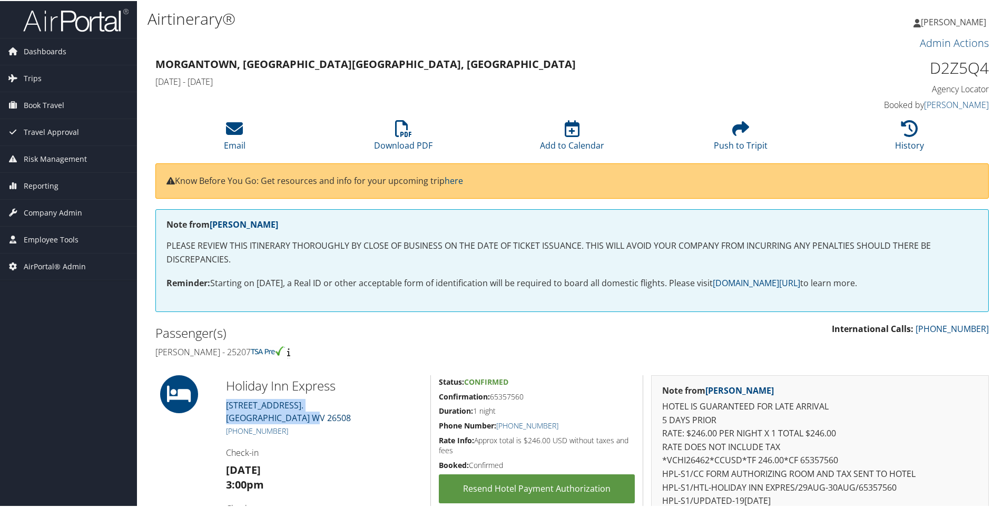
drag, startPoint x: 345, startPoint y: 417, endPoint x: 226, endPoint y: 408, distance: 119.9
click at [226, 408] on div "Holiday Inn Express [STREET_ADDRESS]. [GEOGRAPHIC_DATA] WV 26508 [PHONE_NUMBER]…" at bounding box center [324, 484] width 212 height 220
copy link "[STREET_ADDRESS]. [GEOGRAPHIC_DATA] WV 26508"
